Goal: Task Accomplishment & Management: Complete application form

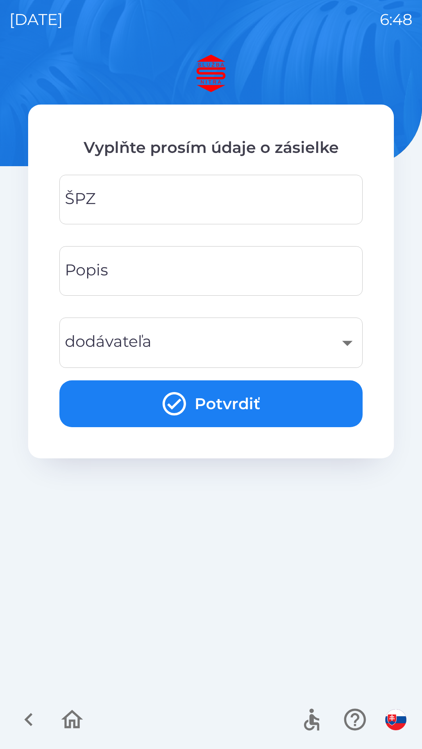
click at [210, 192] on input "ŠPZ" at bounding box center [211, 199] width 284 height 31
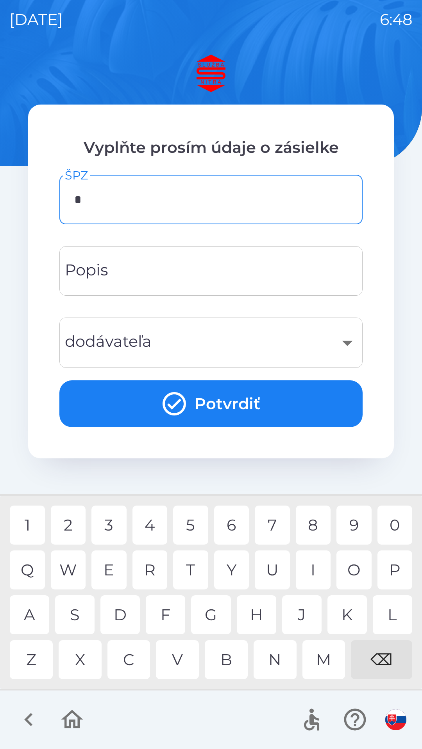
click at [34, 617] on div "A" at bounding box center [29, 615] width 39 height 39
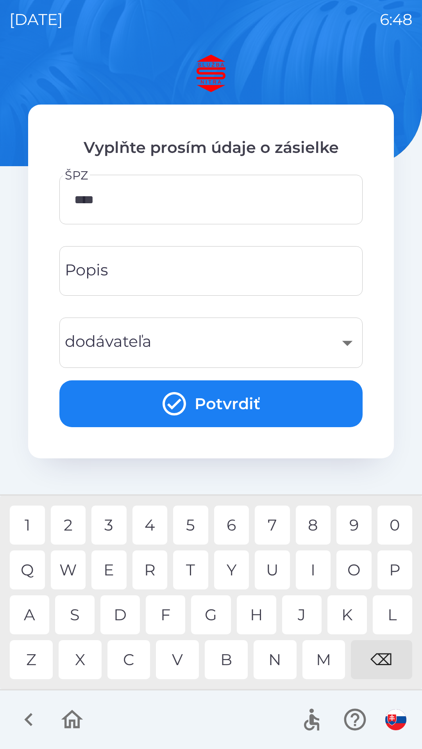
click at [193, 521] on div "5" at bounding box center [190, 525] width 35 height 39
type input "*****"
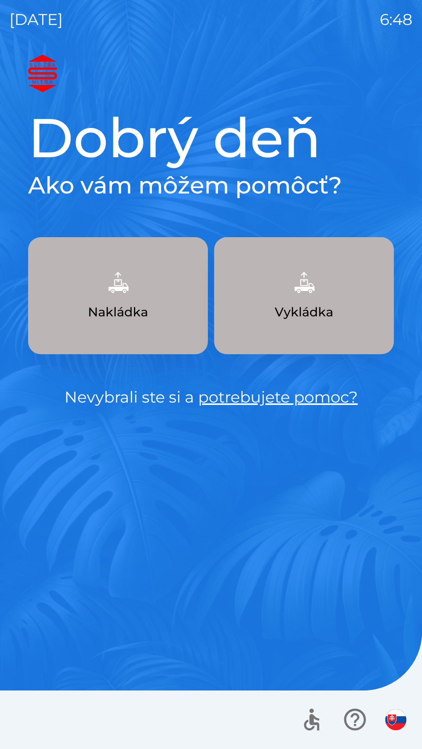
click at [306, 295] on img "button" at bounding box center [303, 282] width 34 height 34
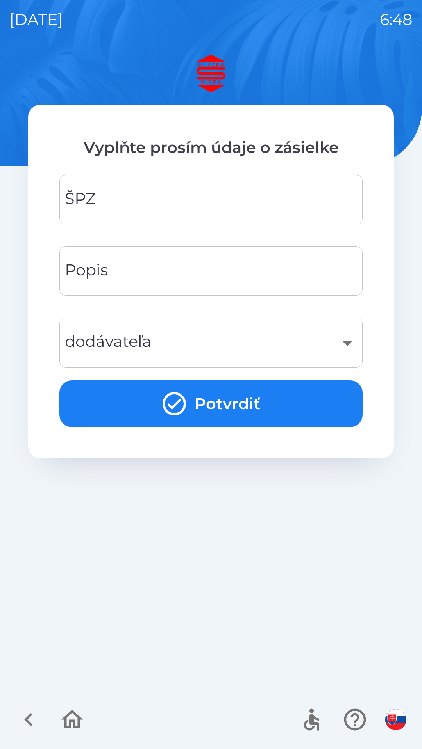
click at [170, 201] on input "ŠPZ" at bounding box center [211, 199] width 284 height 31
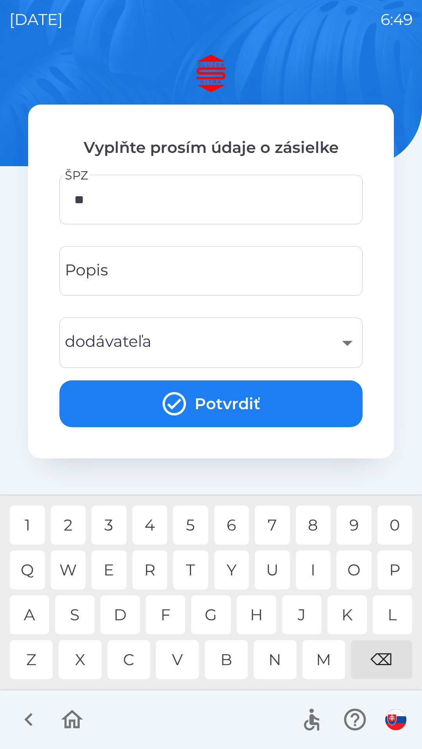
click at [380, 657] on div "⌫" at bounding box center [380, 659] width 61 height 39
click at [108, 528] on div "3" at bounding box center [108, 525] width 35 height 39
type input "*******"
click at [197, 272] on input "Popis" at bounding box center [211, 271] width 284 height 31
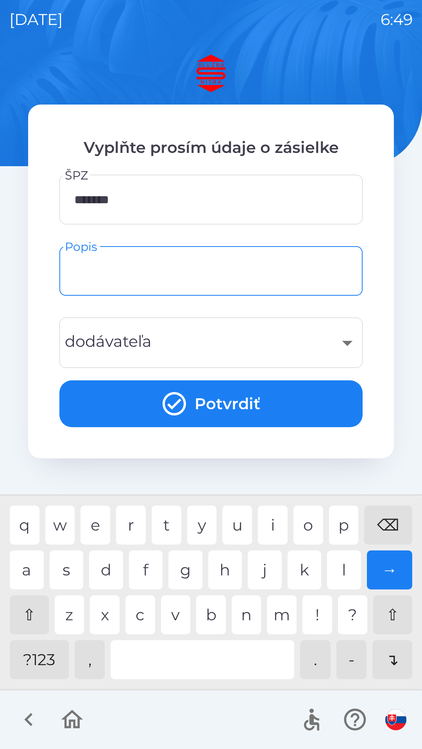
click at [394, 720] on img "button" at bounding box center [395, 720] width 21 height 21
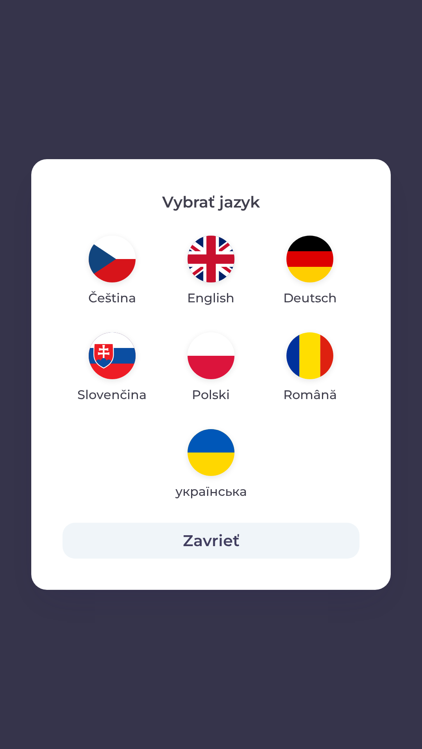
click at [213, 451] on img "button" at bounding box center [210, 452] width 47 height 47
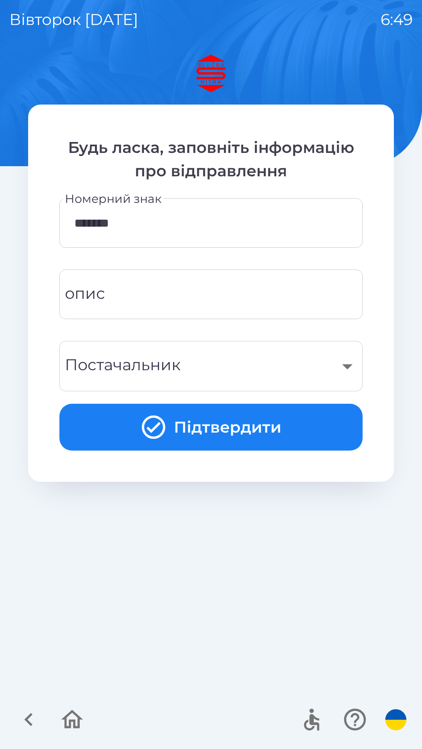
click at [320, 362] on div "​" at bounding box center [211, 366] width 284 height 32
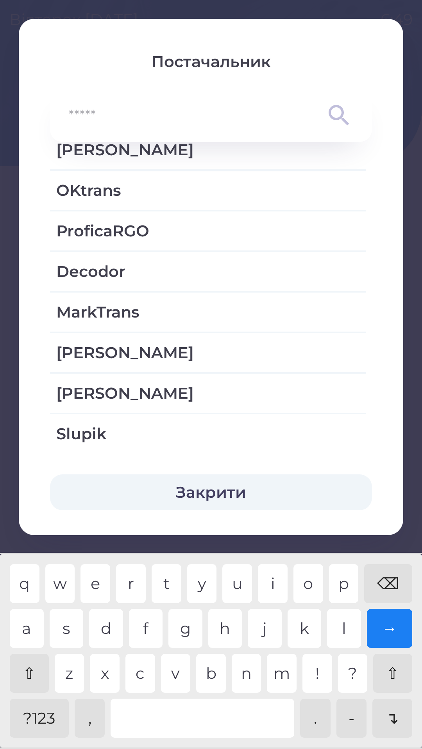
scroll to position [1545, 0]
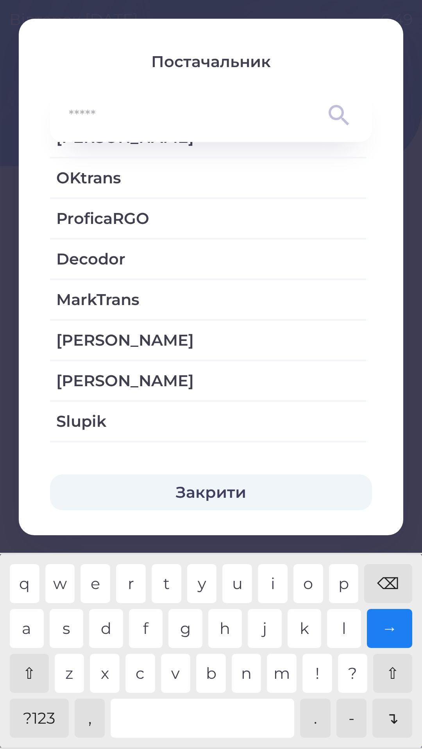
click at [388, 576] on div "⌫" at bounding box center [388, 583] width 48 height 39
click at [385, 586] on div "⌫" at bounding box center [388, 583] width 48 height 39
click at [388, 587] on div "⌫" at bounding box center [388, 583] width 48 height 39
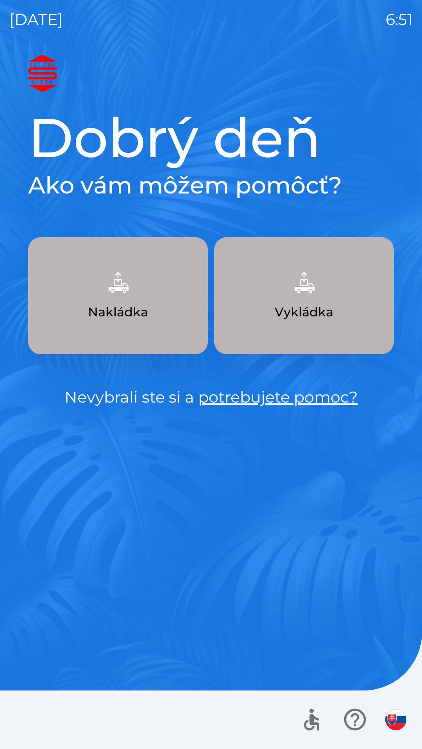
click at [305, 306] on p "Vykládka" at bounding box center [303, 312] width 59 height 19
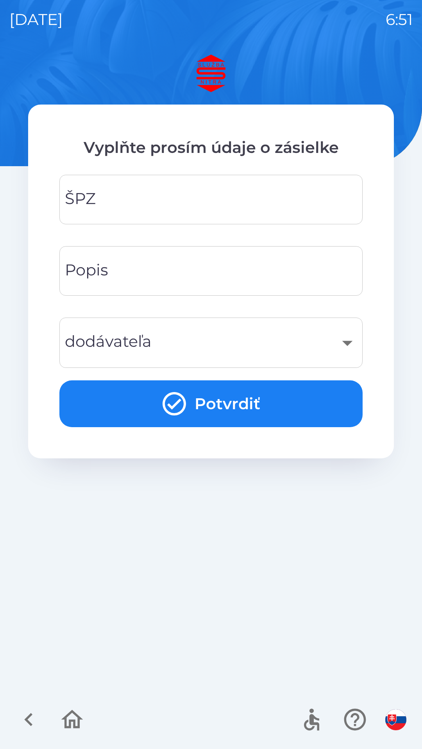
click at [214, 204] on input "ŠPZ" at bounding box center [211, 199] width 284 height 31
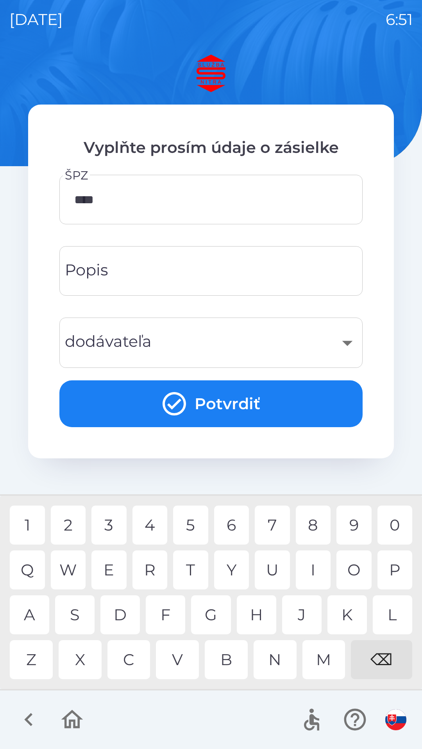
click at [201, 523] on div "5" at bounding box center [190, 525] width 35 height 39
click at [114, 567] on div "E" at bounding box center [108, 570] width 35 height 39
type input "*******"
click at [345, 340] on div "​" at bounding box center [211, 343] width 284 height 32
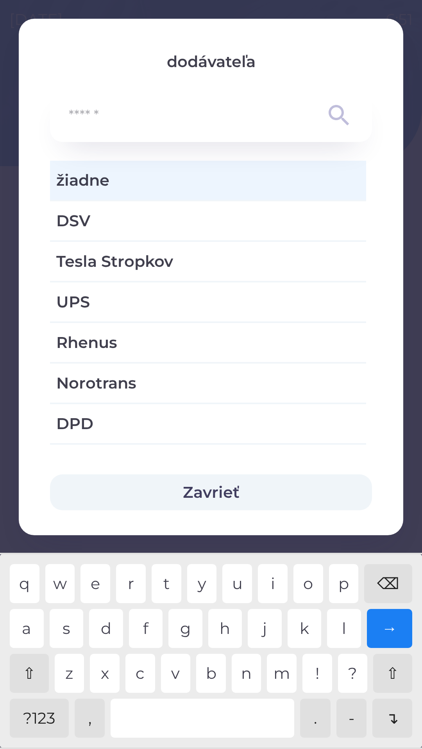
click at [254, 497] on button "Zavrieť" at bounding box center [211, 493] width 322 height 36
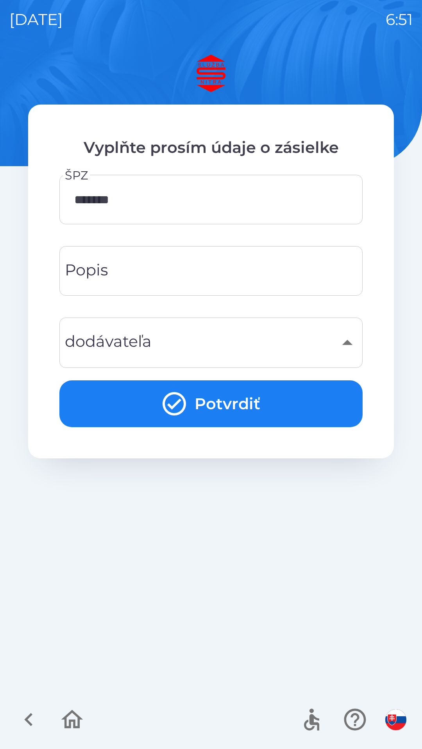
click at [223, 268] on input "Popis" at bounding box center [211, 271] width 284 height 31
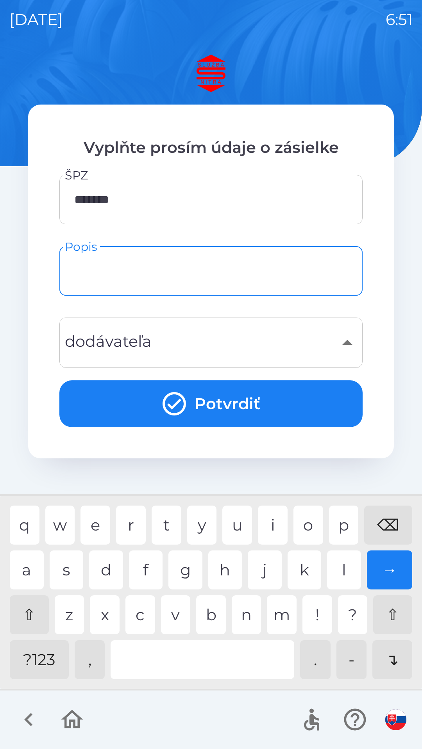
click at [208, 402] on button "Potvrdiť" at bounding box center [210, 404] width 303 height 47
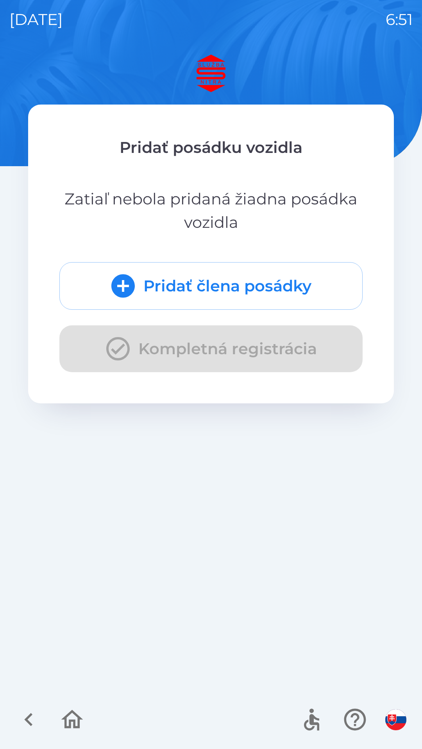
click at [226, 286] on button "Pridať člena posádky" at bounding box center [210, 286] width 303 height 48
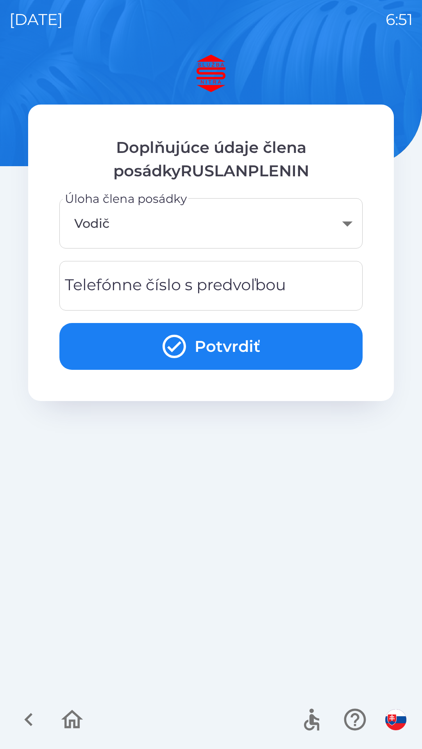
click at [263, 226] on body "[DATE] 6:51 Doplňujúce údaje člena posádkyRUSLANPLENIN Úloha člena posádky Vodi…" at bounding box center [211, 374] width 422 height 749
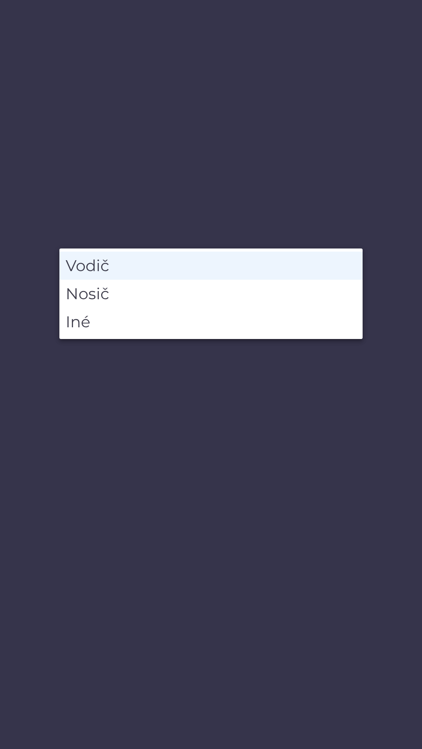
click at [150, 267] on li "Vodič" at bounding box center [210, 266] width 303 height 28
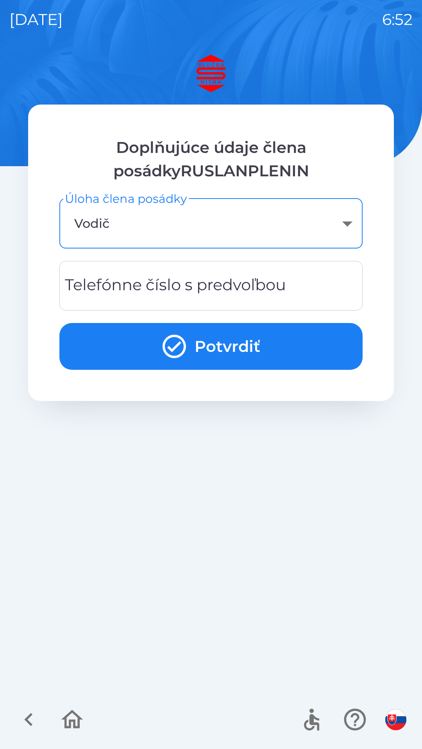
click at [196, 292] on div "Telefónne číslo s predvoľbou Telefónne číslo s predvoľbou" at bounding box center [210, 286] width 303 height 50
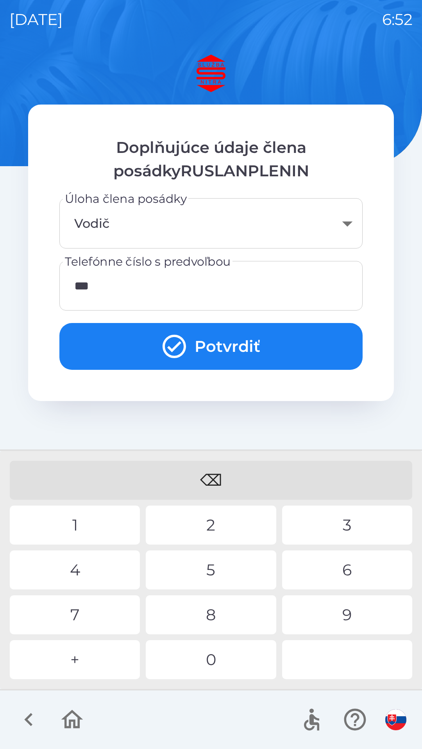
click at [210, 525] on div "2" at bounding box center [211, 525] width 130 height 39
click at [230, 564] on div "5" at bounding box center [211, 570] width 130 height 39
click at [221, 527] on div "2" at bounding box center [211, 525] width 130 height 39
type input "**********"
click at [338, 523] on div "3" at bounding box center [347, 525] width 130 height 39
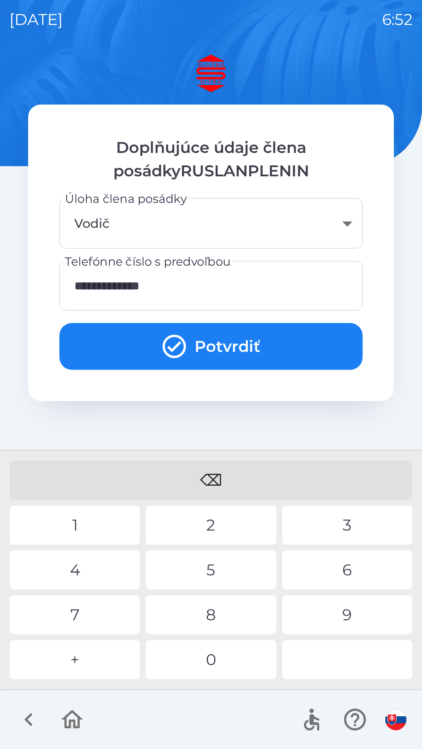
click at [270, 344] on button "Potvrdiť" at bounding box center [210, 346] width 303 height 47
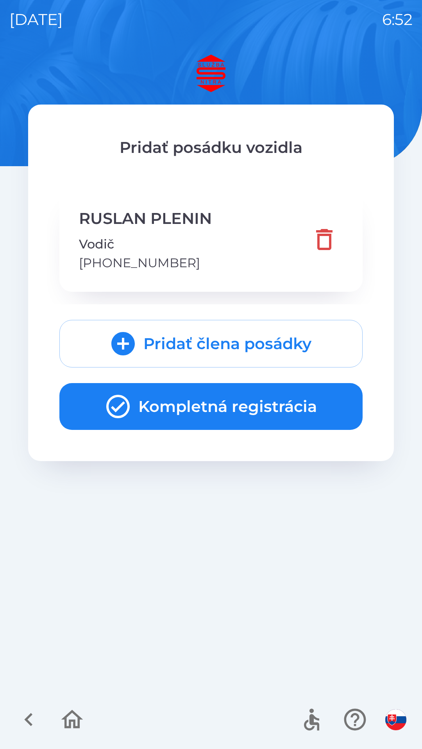
click at [257, 403] on button "Kompletná registrácia" at bounding box center [210, 406] width 303 height 47
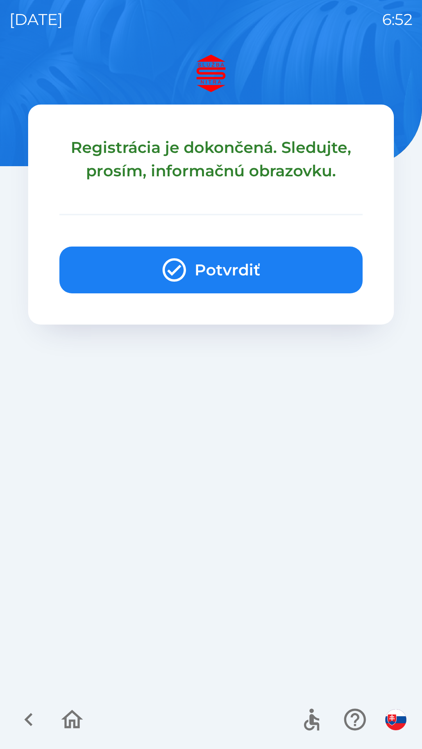
click at [254, 264] on button "Potvrdiť" at bounding box center [210, 270] width 303 height 47
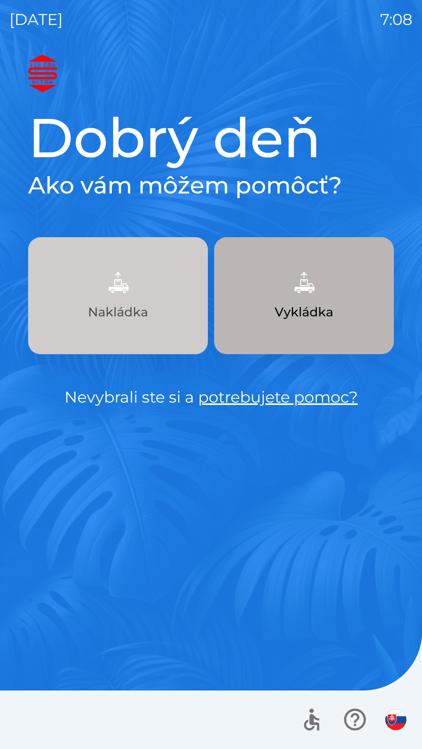
click at [130, 300] on button "Nakládka" at bounding box center [118, 295] width 180 height 117
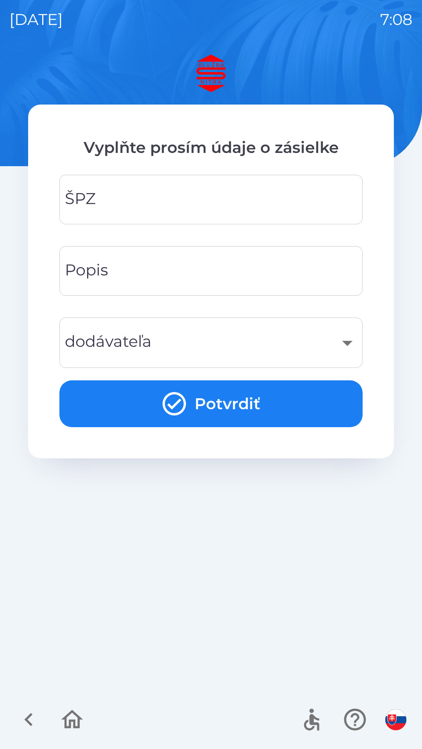
click at [131, 201] on input "ŠPZ" at bounding box center [211, 199] width 284 height 31
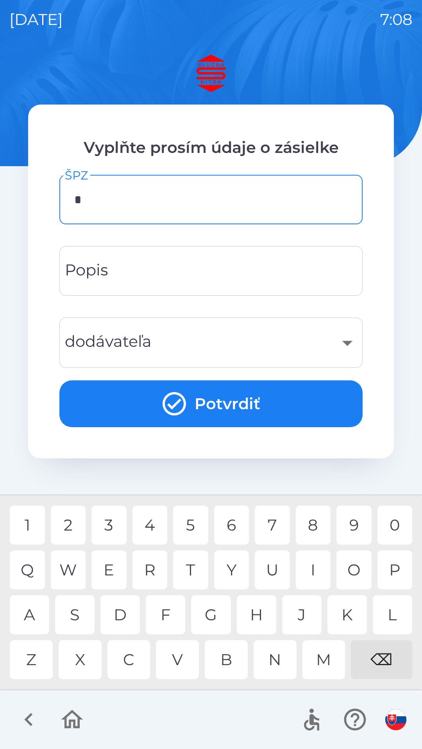
click at [153, 564] on div "R" at bounding box center [149, 570] width 35 height 39
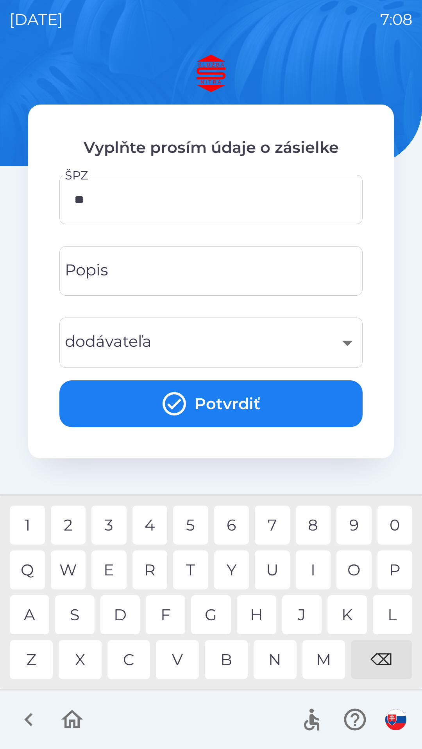
click at [37, 611] on div "A" at bounding box center [29, 615] width 39 height 39
click at [110, 520] on div "3" at bounding box center [108, 525] width 35 height 39
type input "*******"
click at [350, 565] on div "O" at bounding box center [353, 570] width 35 height 39
click at [149, 264] on input "Popis" at bounding box center [211, 271] width 284 height 31
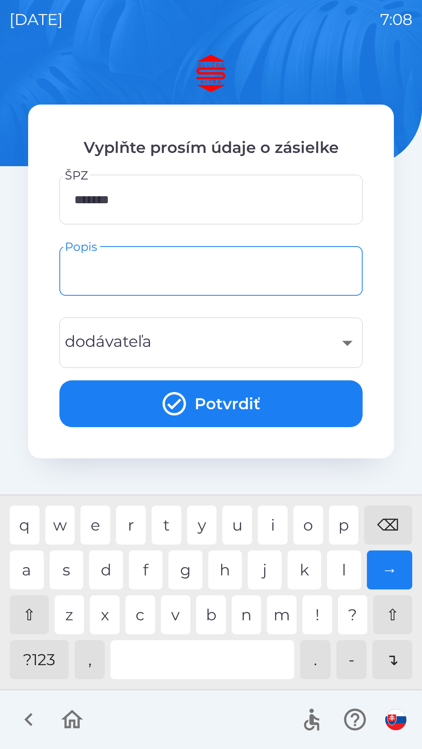
click at [112, 278] on input "Popis" at bounding box center [211, 271] width 284 height 31
click at [138, 267] on input "Popis" at bounding box center [211, 271] width 284 height 31
click at [130, 272] on input "Popis" at bounding box center [211, 271] width 284 height 31
click at [174, 352] on div "​" at bounding box center [211, 343] width 284 height 32
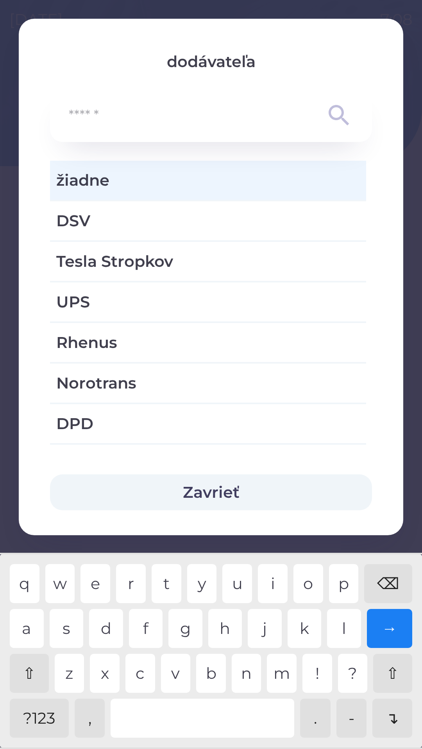
click at [198, 177] on span "žiadne" at bounding box center [207, 180] width 303 height 23
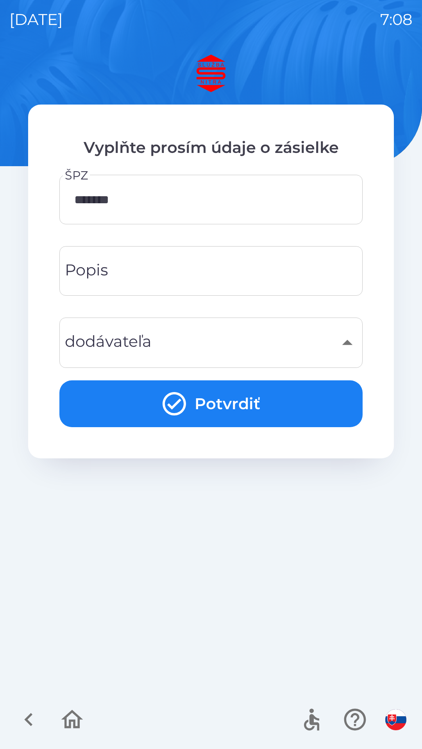
click at [222, 400] on button "Potvrdiť" at bounding box center [210, 404] width 303 height 47
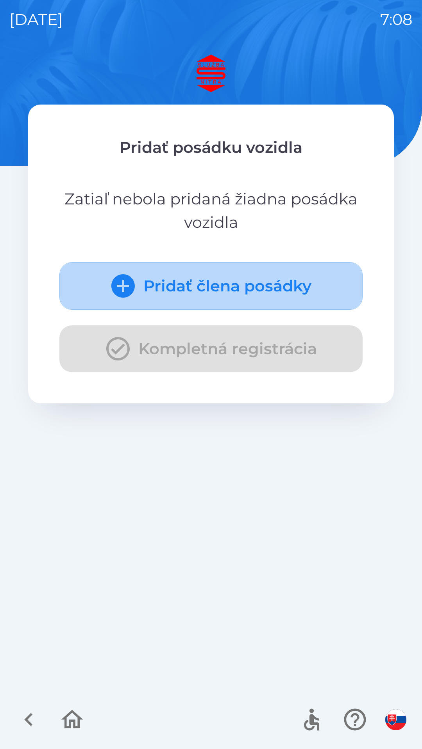
click at [216, 286] on button "Pridať člena posádky" at bounding box center [210, 286] width 303 height 48
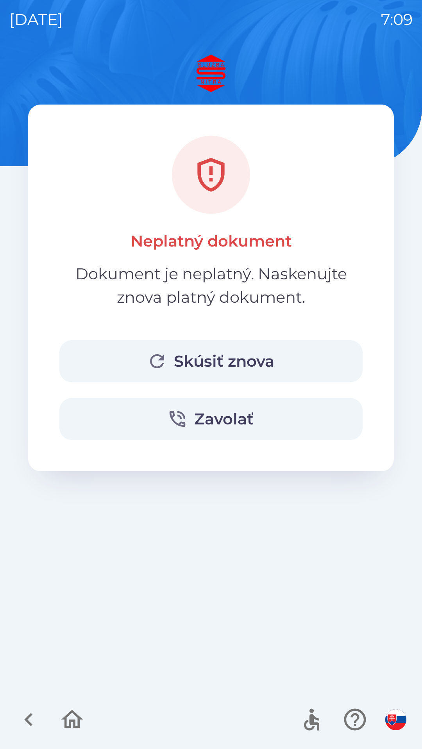
click at [212, 366] on button "Skúsiť znova" at bounding box center [210, 361] width 303 height 42
click at [216, 365] on button "Skúsiť znova" at bounding box center [210, 361] width 303 height 42
click at [212, 364] on button "Skúsiť znova" at bounding box center [210, 361] width 303 height 42
click at [201, 359] on button "Skúsiť znova" at bounding box center [210, 361] width 303 height 42
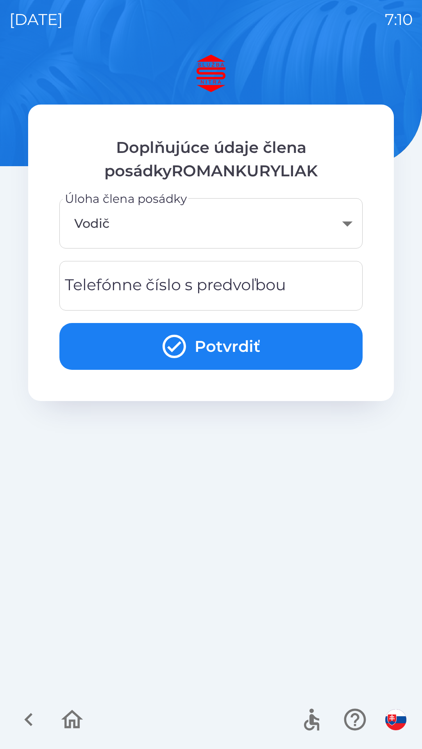
click at [137, 231] on body "[DATE] 7:10 Doplňujúce údaje člena posádkyROMANKURYLIAK Úloha člena posádky Vod…" at bounding box center [211, 374] width 422 height 749
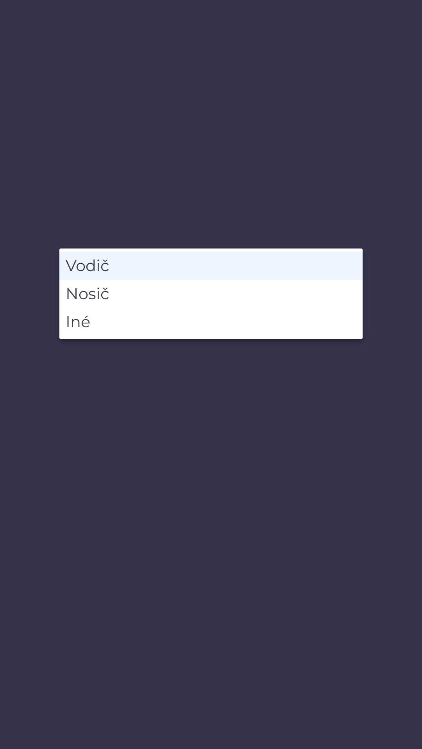
click at [144, 263] on li "Vodič" at bounding box center [210, 266] width 303 height 28
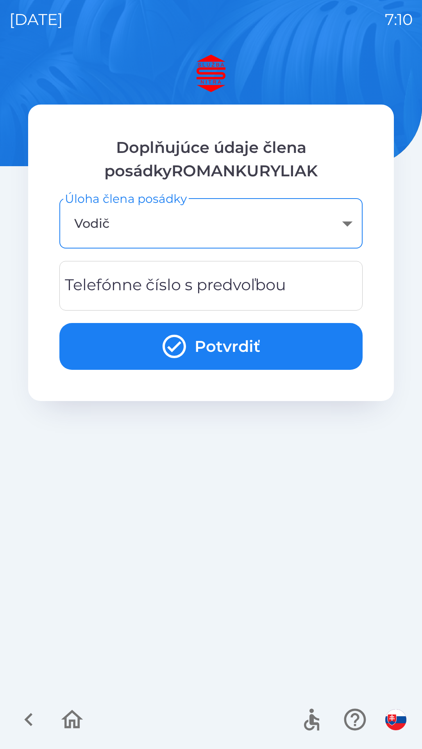
click at [169, 295] on div "Telefónne číslo s predvoľbou Telefónne číslo s predvoľbou" at bounding box center [210, 286] width 303 height 50
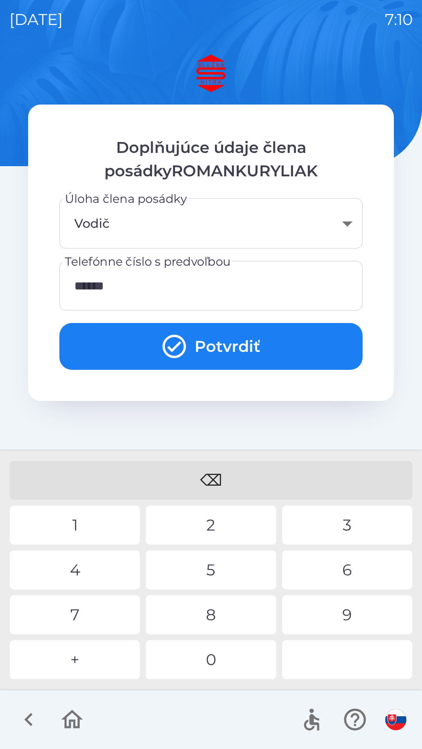
click at [232, 568] on div "5" at bounding box center [211, 570] width 130 height 39
click at [97, 514] on div "1" at bounding box center [75, 525] width 130 height 39
click at [345, 612] on div "9" at bounding box center [347, 615] width 130 height 39
click at [352, 516] on div "3" at bounding box center [347, 525] width 130 height 39
click at [78, 516] on div "1" at bounding box center [75, 525] width 130 height 39
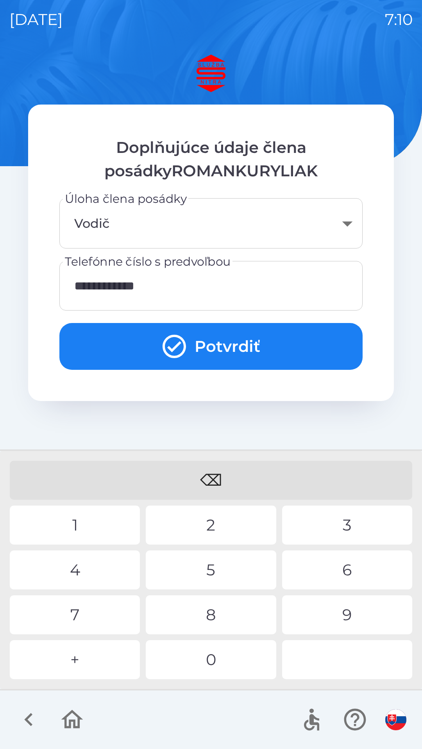
type input "**********"
click at [209, 354] on button "Potvrdiť" at bounding box center [210, 346] width 303 height 47
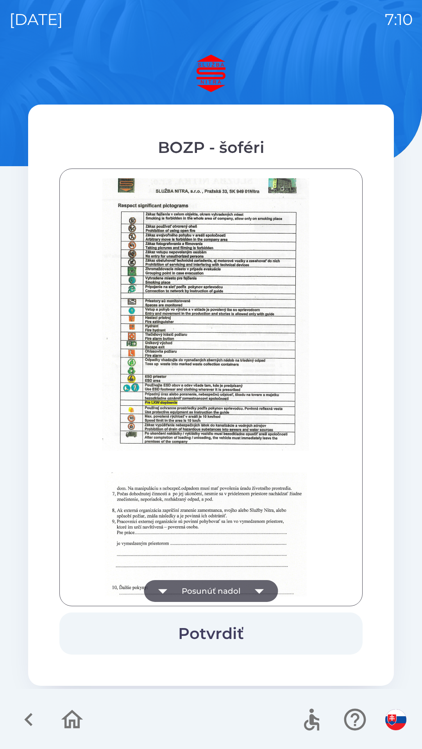
scroll to position [875, 0]
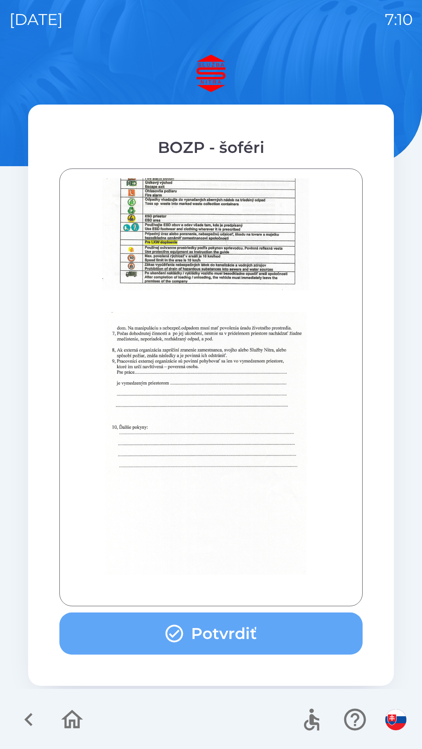
click at [253, 632] on button "Potvrdiť" at bounding box center [210, 634] width 303 height 42
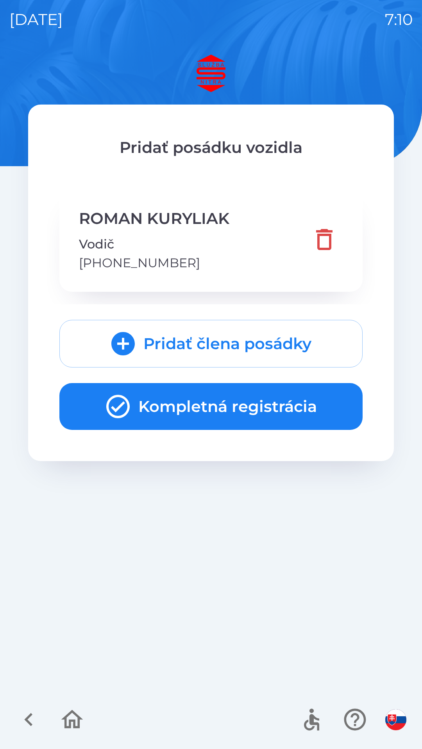
click at [237, 352] on button "Pridať člena posádky" at bounding box center [210, 344] width 303 height 48
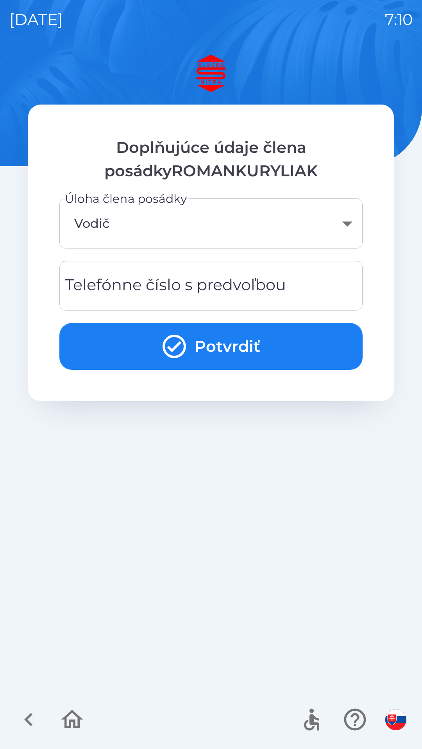
click at [190, 357] on button "Potvrdiť" at bounding box center [210, 346] width 303 height 47
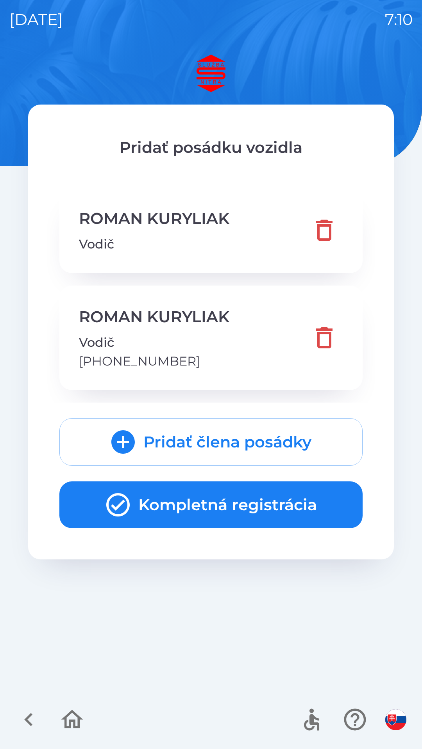
click at [191, 496] on button "Kompletná registrácia" at bounding box center [210, 505] width 303 height 47
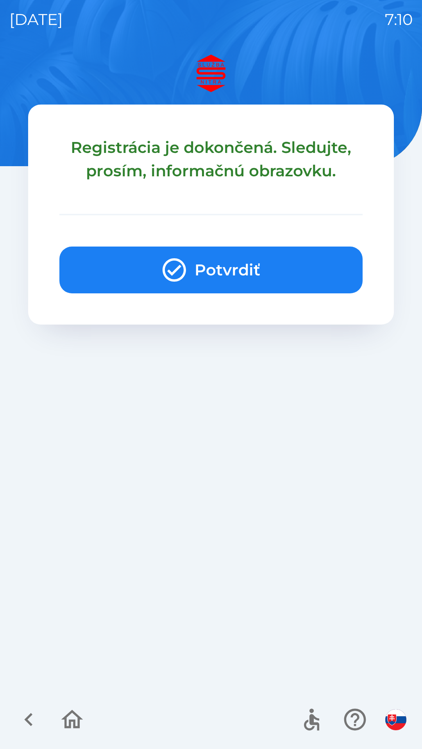
click at [206, 283] on button "Potvrdiť" at bounding box center [210, 270] width 303 height 47
